Goal: Transaction & Acquisition: Purchase product/service

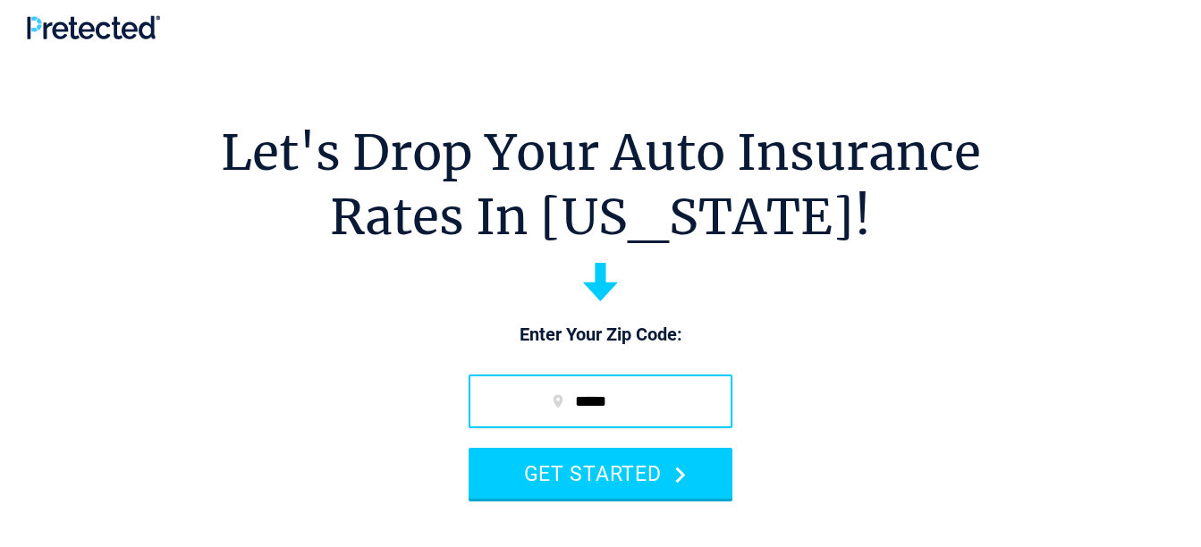
click at [673, 401] on input "*****" at bounding box center [601, 402] width 264 height 54
type input "*****"
drag, startPoint x: 620, startPoint y: 466, endPoint x: 760, endPoint y: 439, distance: 142.9
click at [620, 465] on button "GET STARTED" at bounding box center [601, 473] width 264 height 51
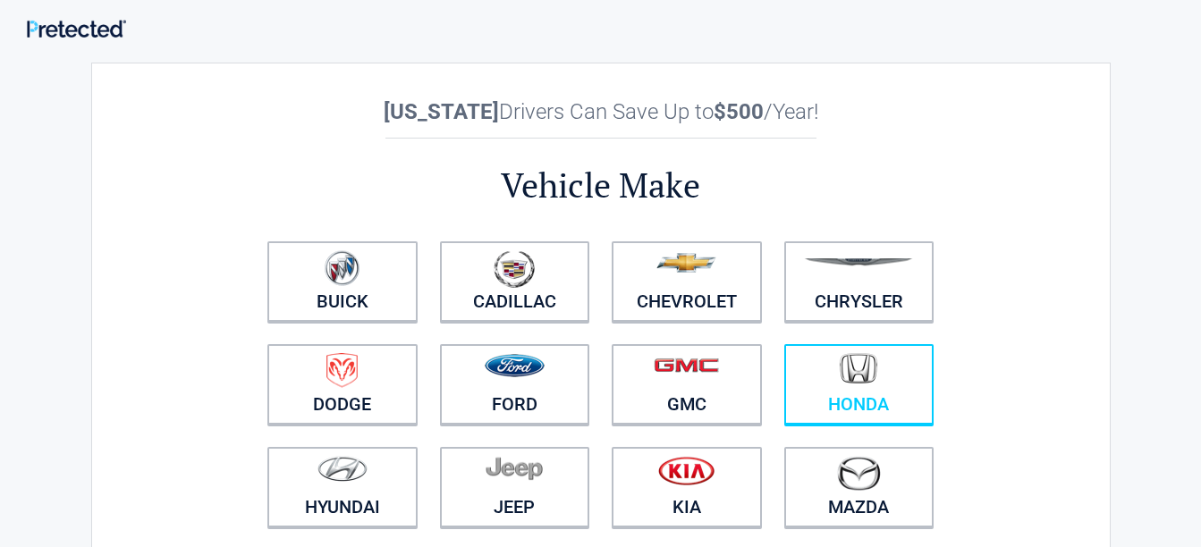
click at [858, 366] on img at bounding box center [859, 368] width 38 height 31
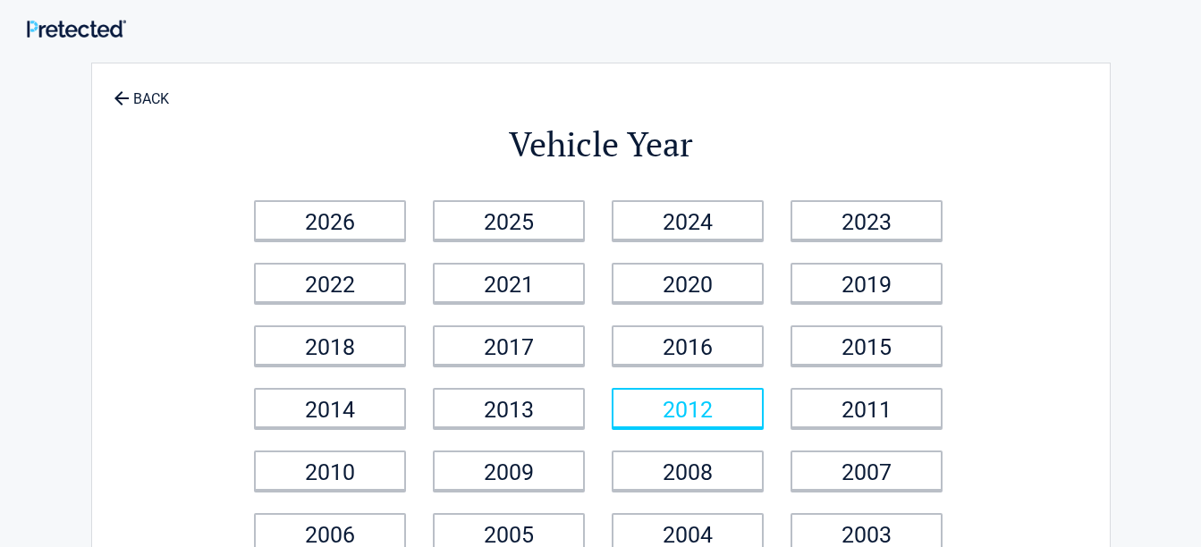
click at [739, 414] on link "2012" at bounding box center [688, 408] width 152 height 40
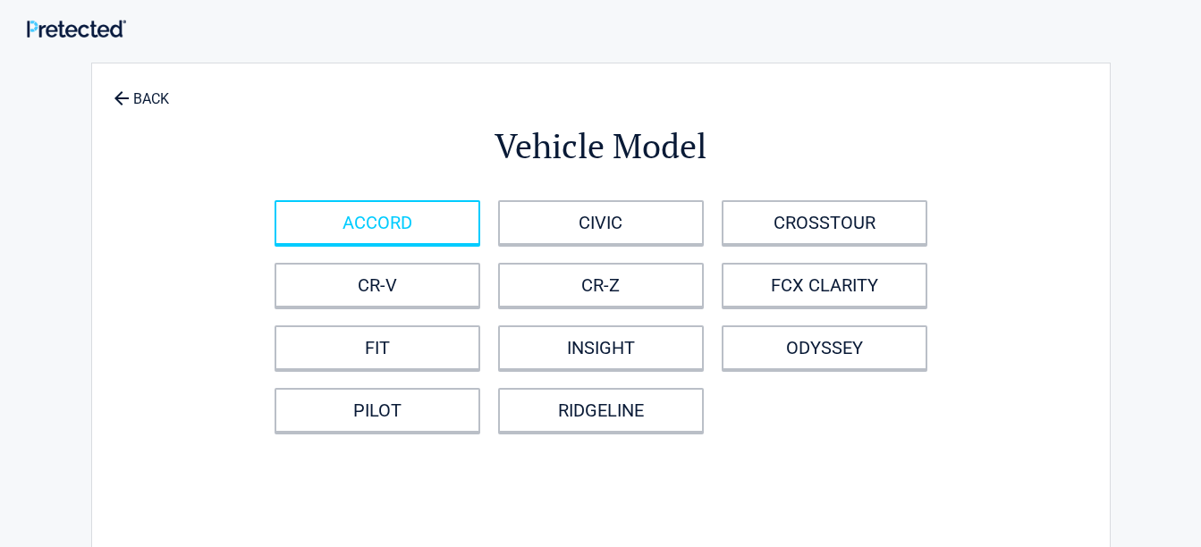
click at [432, 220] on link "ACCORD" at bounding box center [377, 222] width 206 height 45
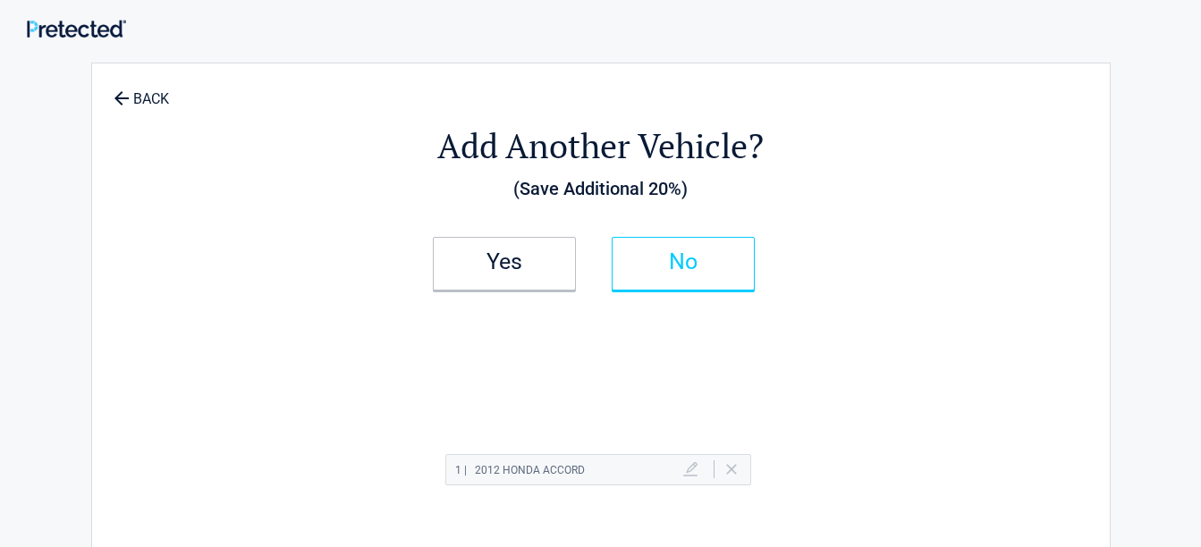
click at [686, 268] on h2 "No" at bounding box center [683, 262] width 106 height 13
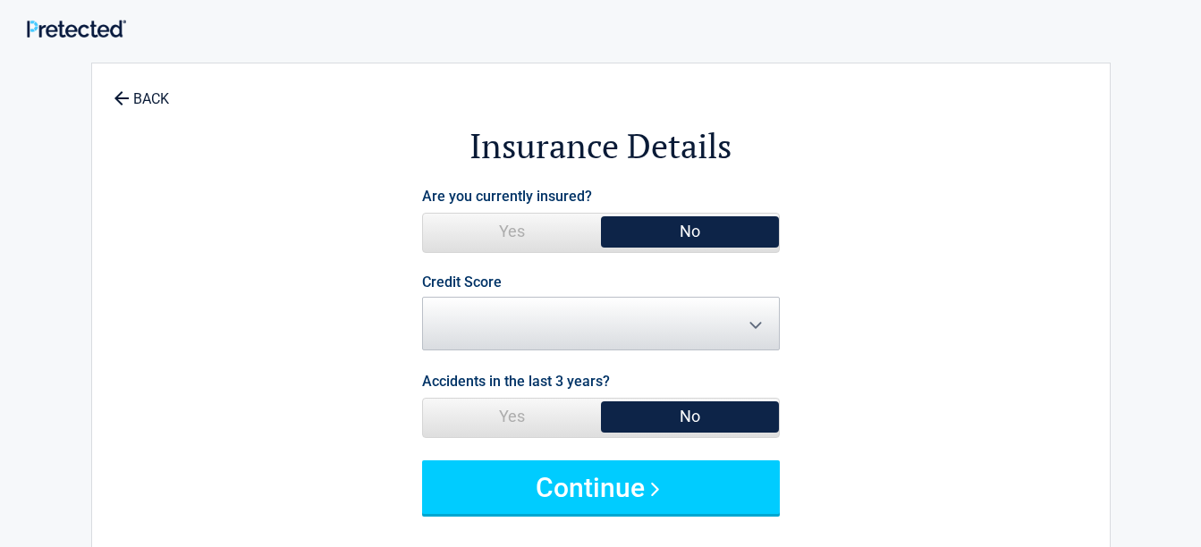
click at [513, 231] on span "Yes" at bounding box center [512, 232] width 178 height 36
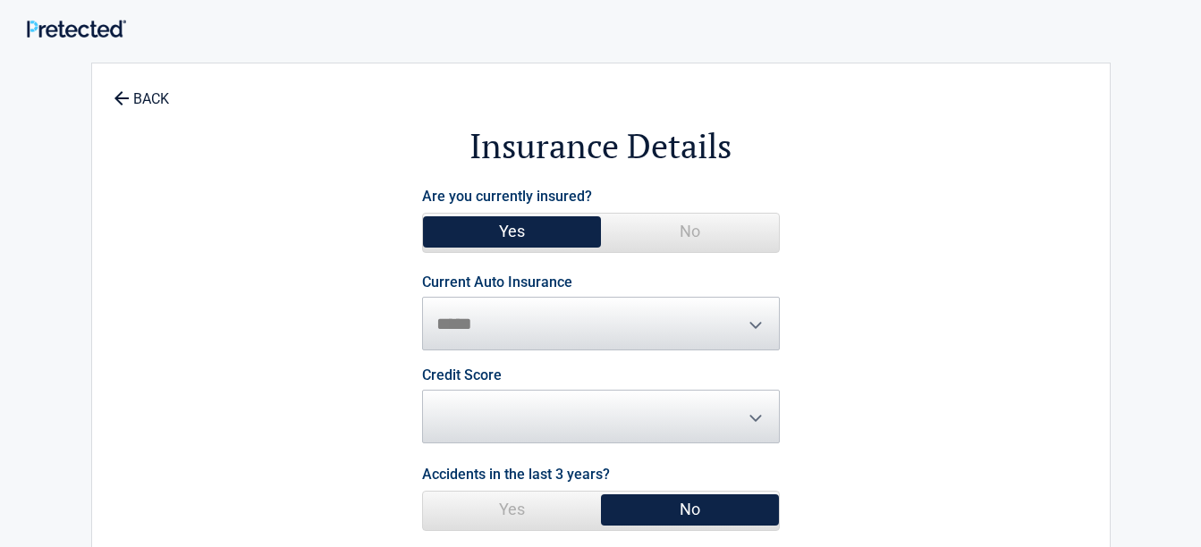
click at [751, 420] on span "Credit Score ********* **** ******* ****" at bounding box center [601, 405] width 358 height 75
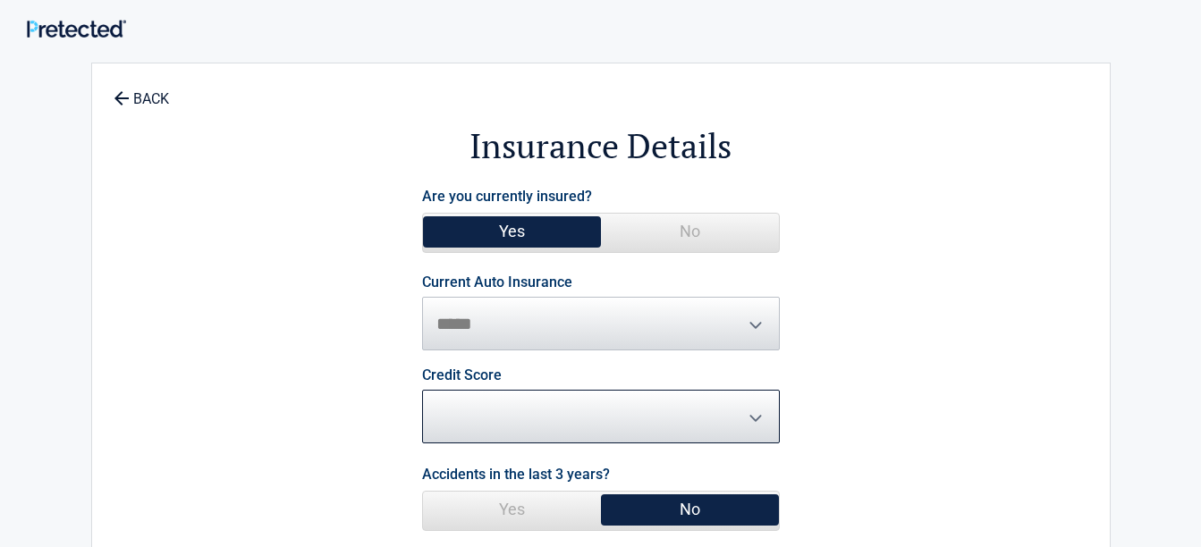
click at [738, 419] on select "********* **** ******* ****" at bounding box center [601, 417] width 358 height 54
select select "*********"
click at [422, 390] on select "********* **** ******* ****" at bounding box center [601, 417] width 358 height 54
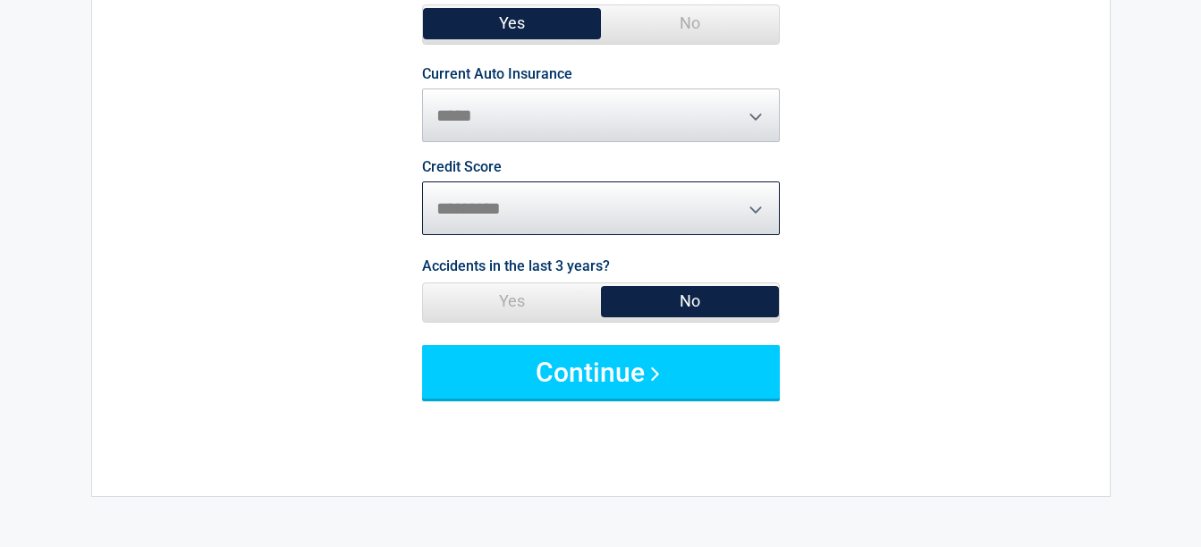
scroll to position [268, 0]
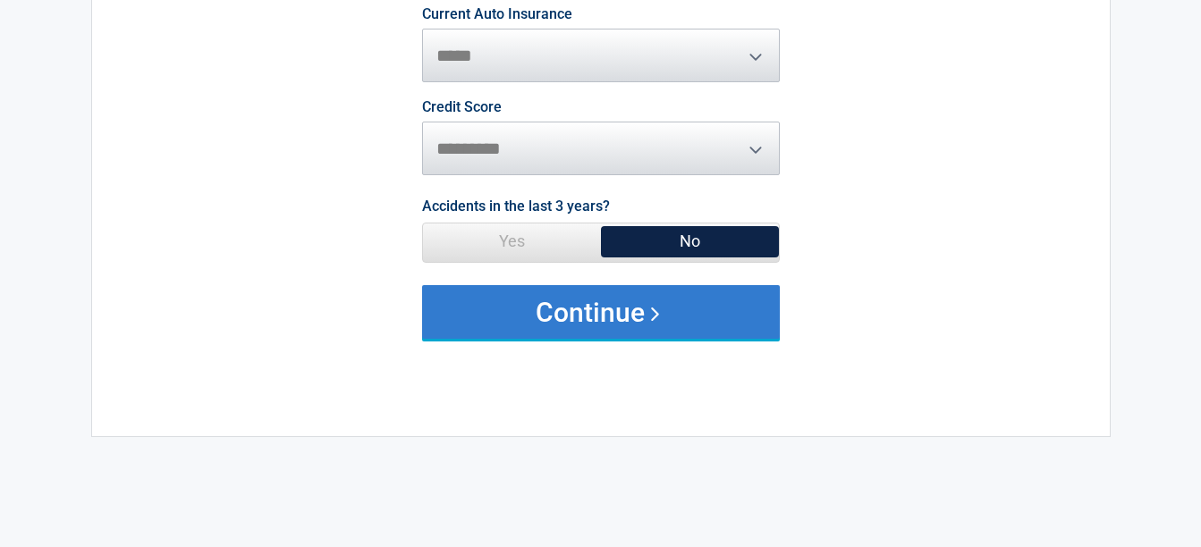
click at [648, 308] on button "Continue" at bounding box center [601, 312] width 358 height 54
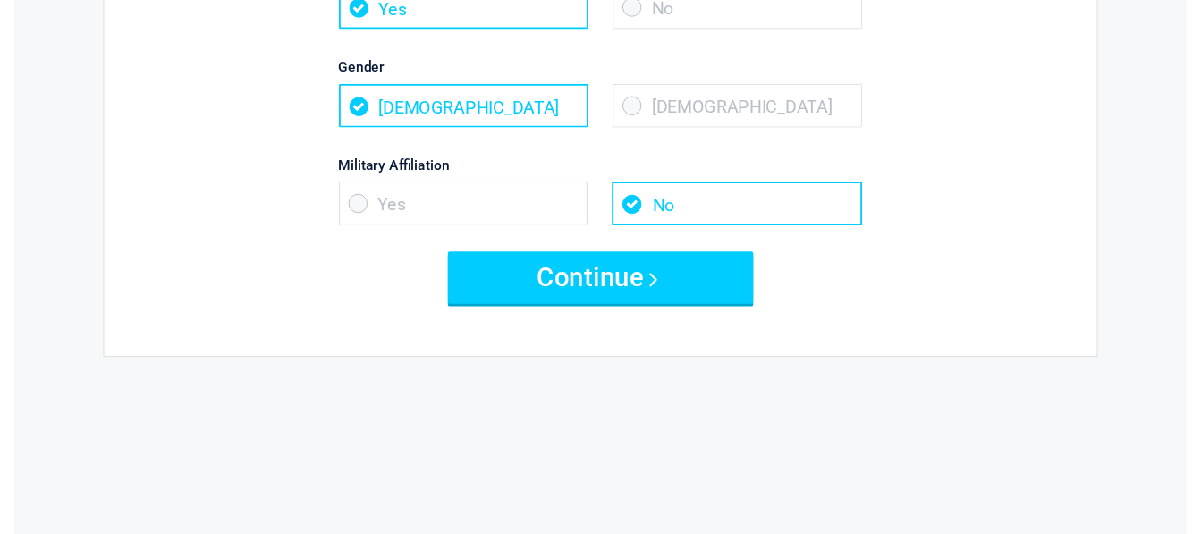
scroll to position [447, 0]
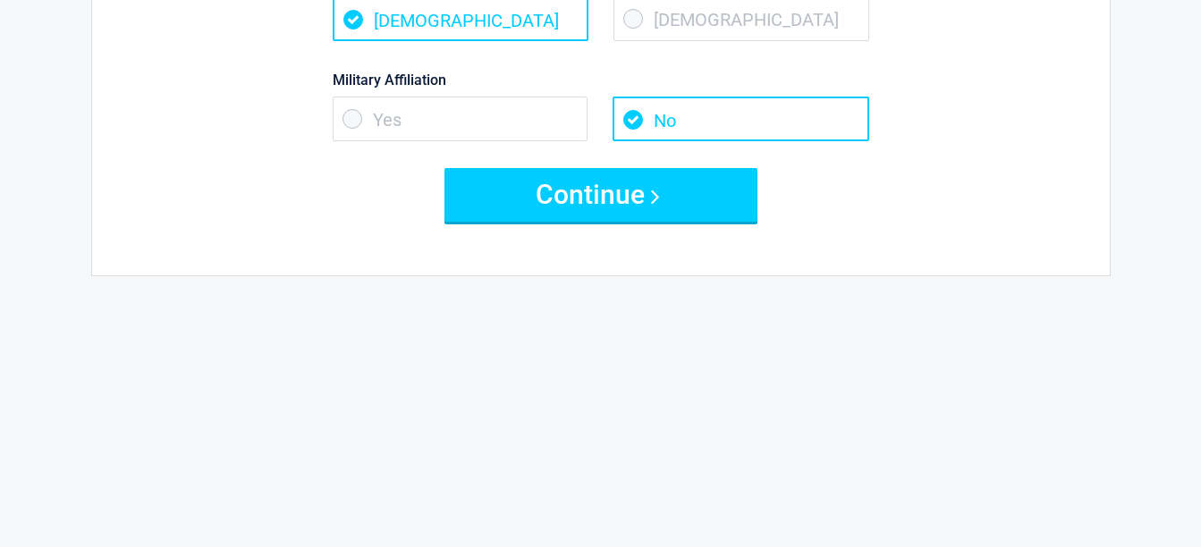
drag, startPoint x: 604, startPoint y: 187, endPoint x: 858, endPoint y: 192, distance: 254.9
click at [617, 190] on button "Continue" at bounding box center [600, 195] width 313 height 54
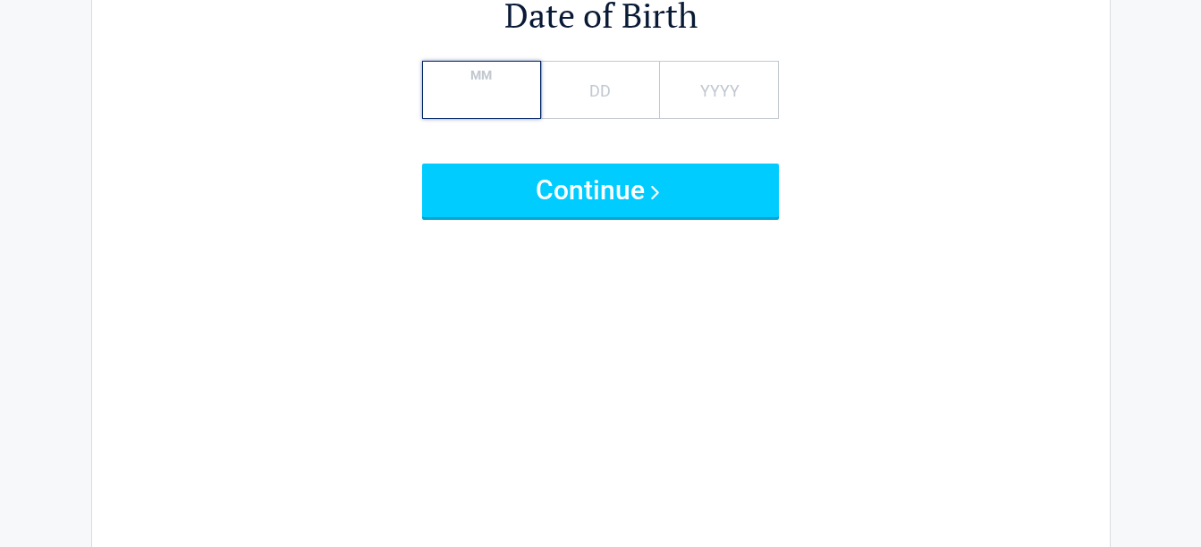
scroll to position [0, 0]
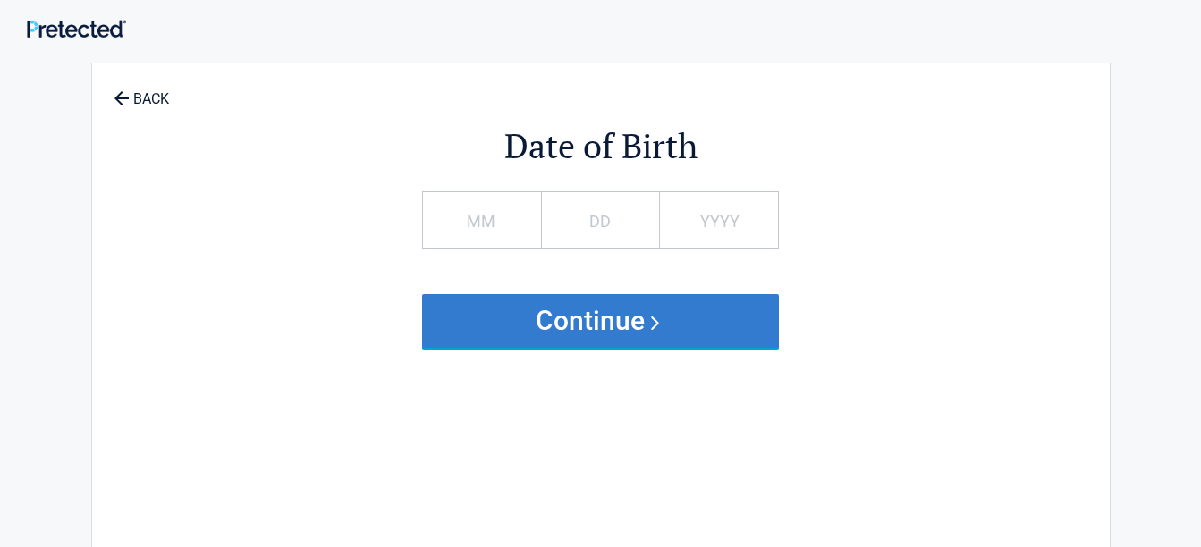
click at [600, 319] on button "Continue" at bounding box center [601, 321] width 358 height 54
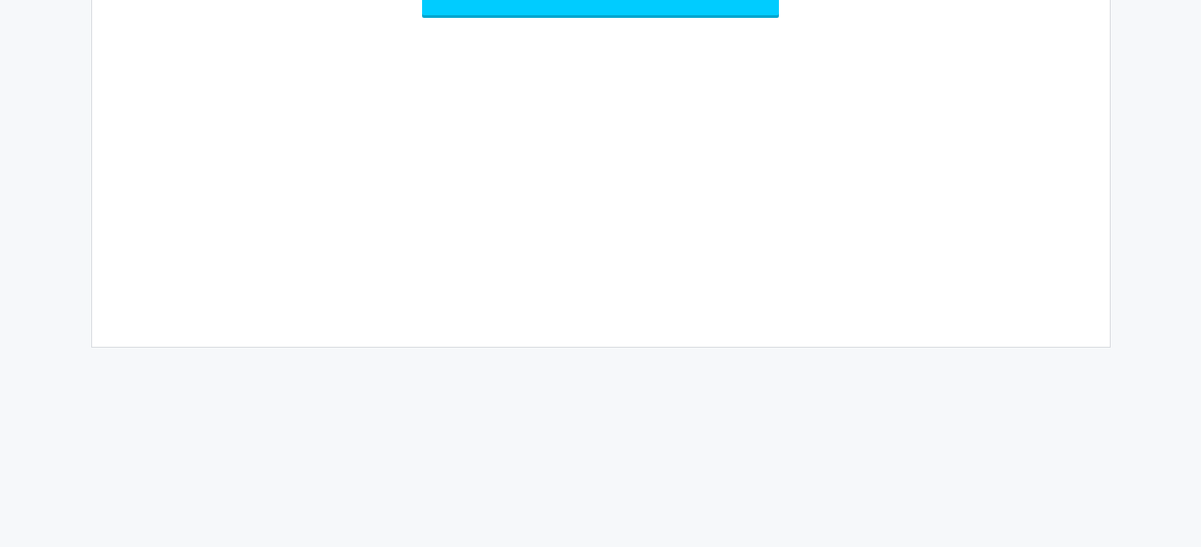
scroll to position [179, 0]
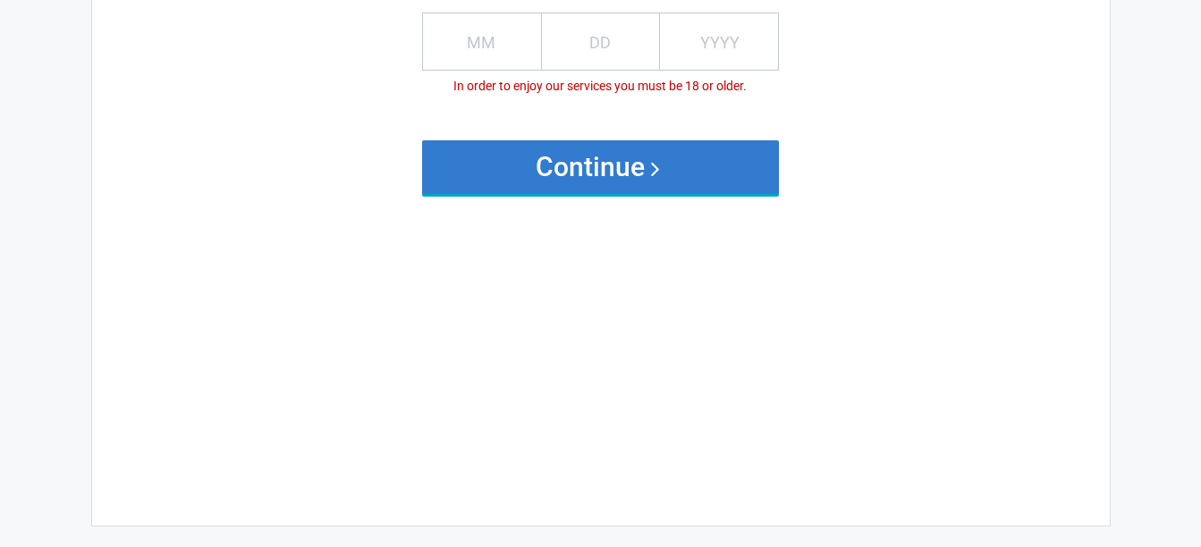
click at [617, 175] on button "Continue" at bounding box center [601, 167] width 358 height 54
click at [620, 173] on button "Continue" at bounding box center [601, 167] width 358 height 54
click at [622, 170] on button "Continue" at bounding box center [601, 167] width 358 height 54
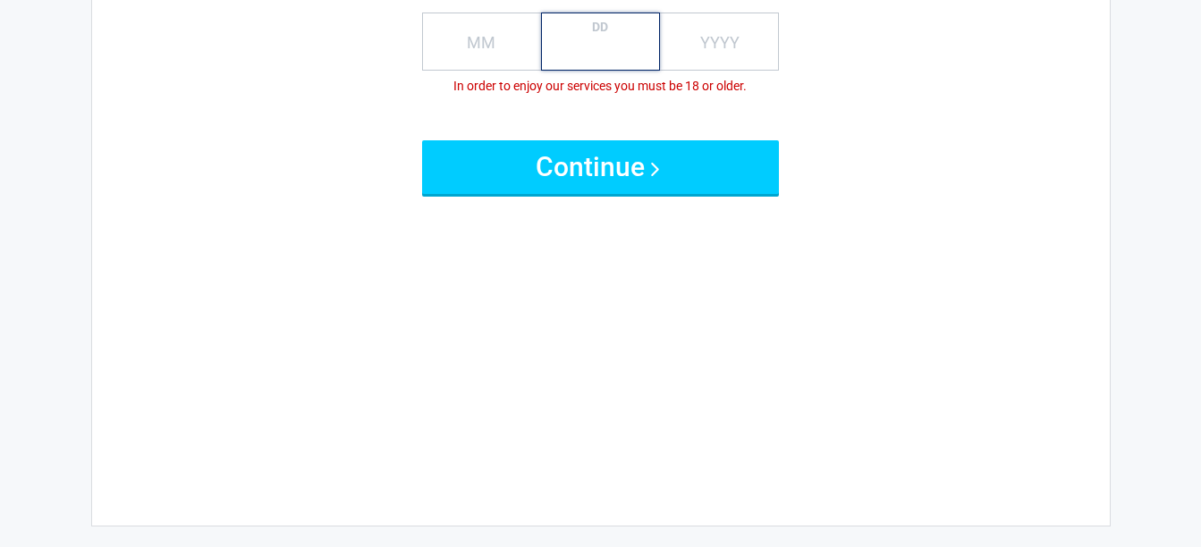
click at [632, 59] on input "DD" at bounding box center [600, 42] width 119 height 58
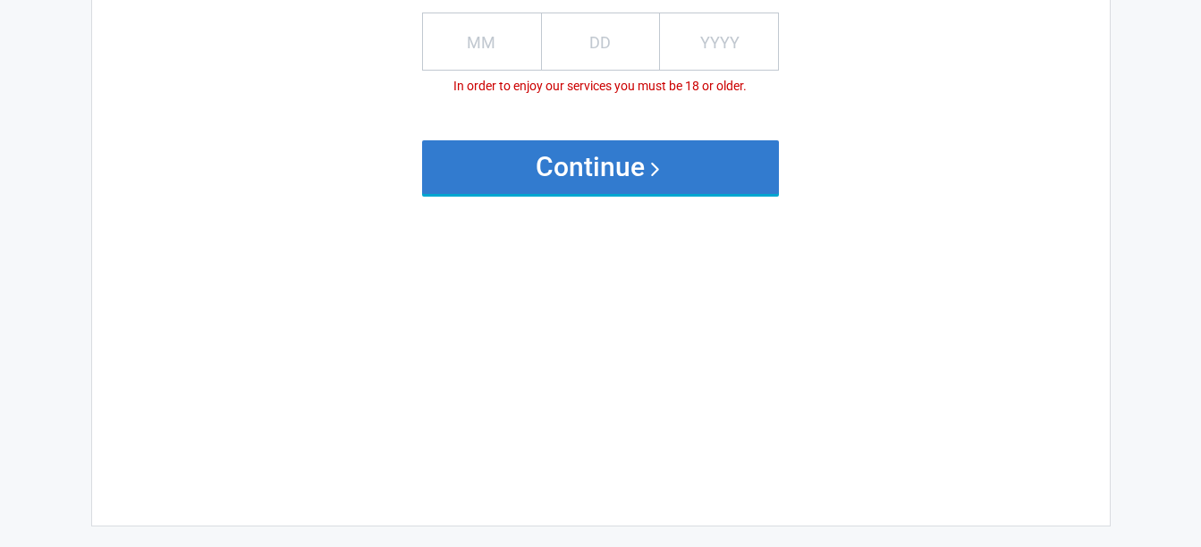
click at [622, 151] on button "Continue" at bounding box center [601, 167] width 358 height 54
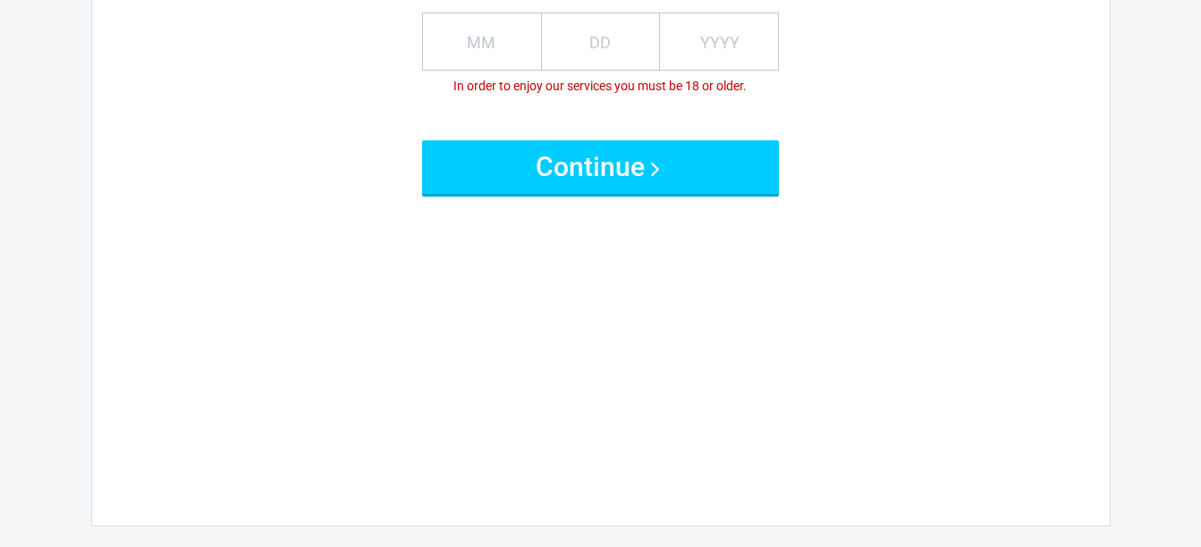
click at [731, 39] on label "YYYY" at bounding box center [719, 42] width 39 height 24
click at [731, 39] on input "YYYY" at bounding box center [719, 42] width 119 height 58
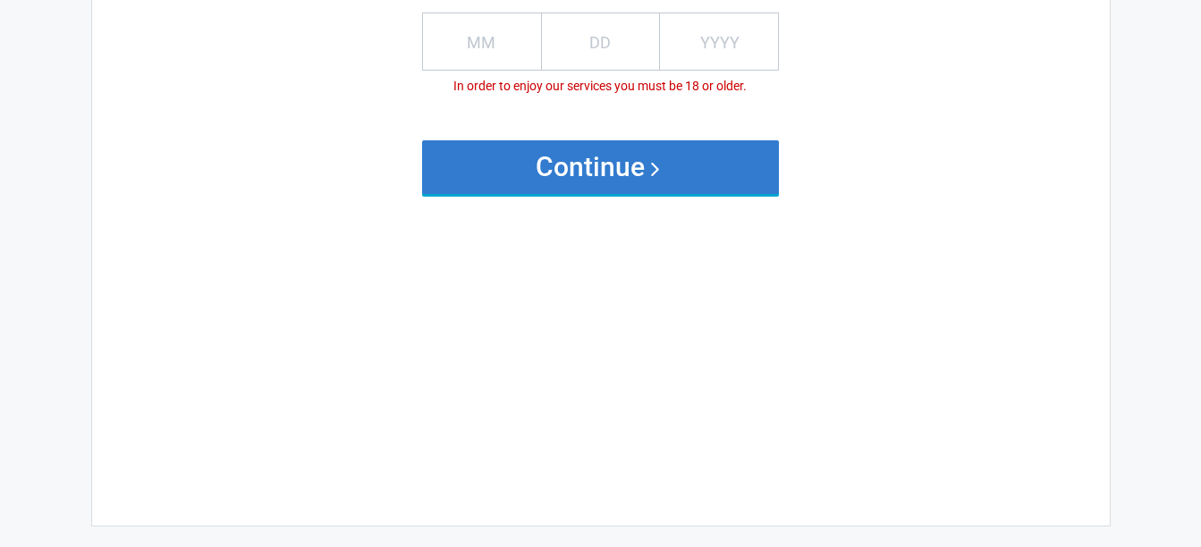
click at [679, 153] on button "Continue" at bounding box center [601, 167] width 358 height 54
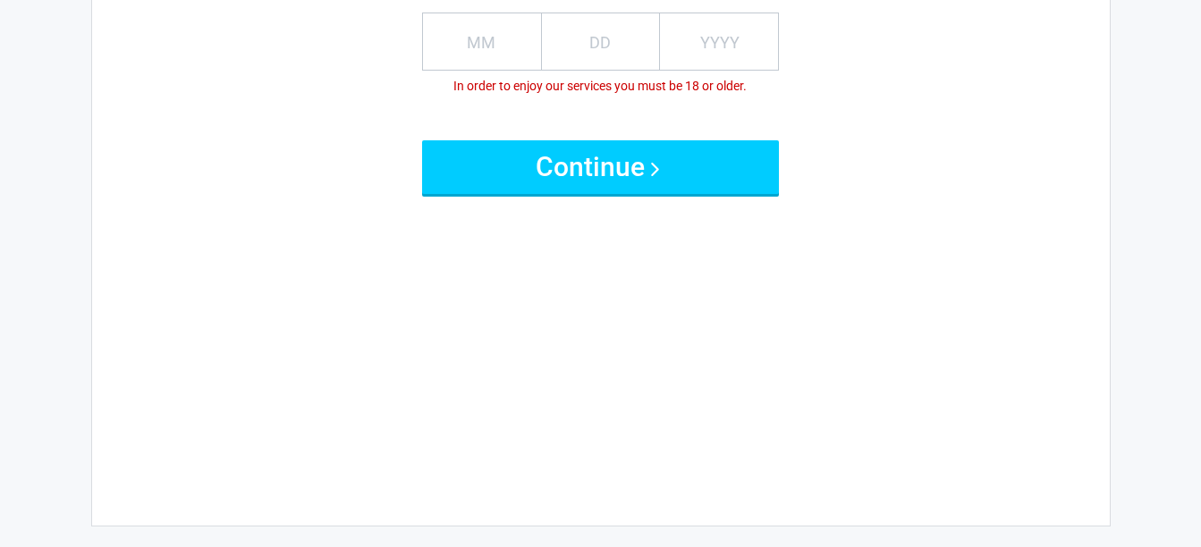
click at [829, 100] on div "Date of Birth MM DD YYYY In order to enjoy our services you must be 18 or older…" at bounding box center [600, 196] width 821 height 587
click at [832, 100] on div "Date of Birth MM DD YYYY In order to enjoy our services you must be 18 or older…" at bounding box center [600, 196] width 821 height 587
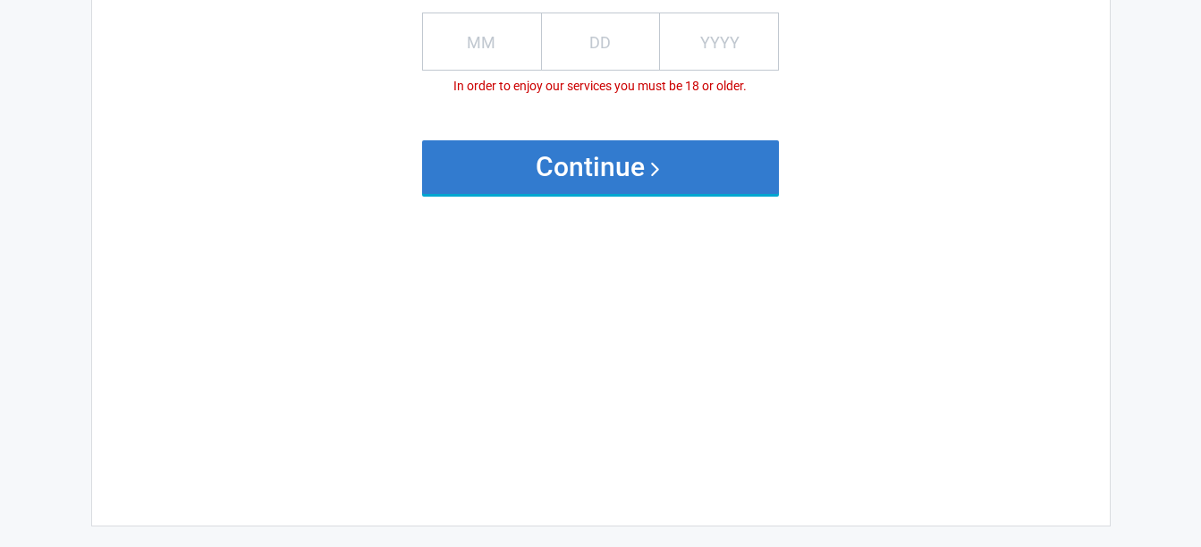
drag, startPoint x: 592, startPoint y: 168, endPoint x: 606, endPoint y: 165, distance: 14.7
click at [595, 168] on button "Continue" at bounding box center [601, 167] width 358 height 54
drag, startPoint x: 622, startPoint y: 157, endPoint x: 673, endPoint y: 158, distance: 51.0
click at [673, 158] on button "Continue" at bounding box center [601, 167] width 358 height 54
